Goal: Transaction & Acquisition: Book appointment/travel/reservation

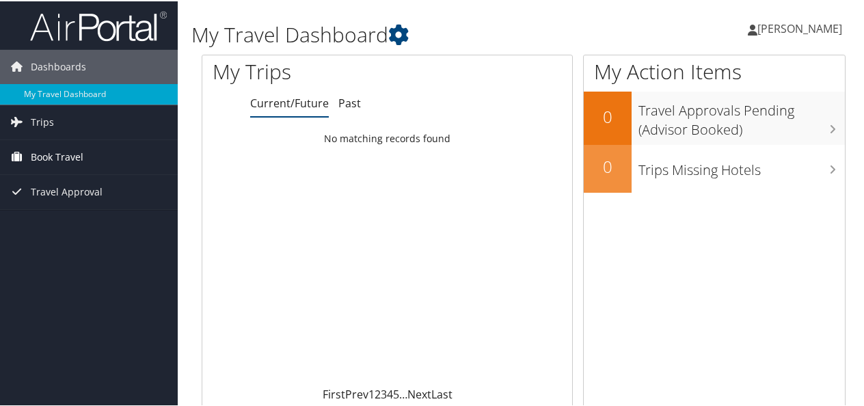
click at [100, 161] on link "Book Travel" at bounding box center [89, 156] width 178 height 34
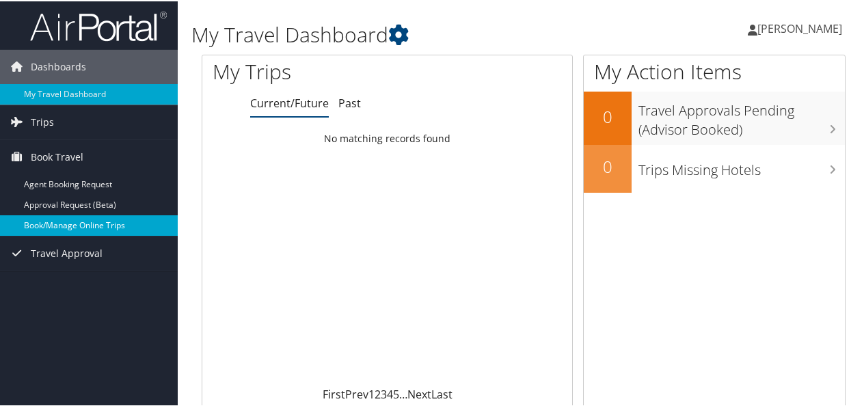
click at [113, 226] on link "Book/Manage Online Trips" at bounding box center [89, 224] width 178 height 21
